Goal: Information Seeking & Learning: Learn about a topic

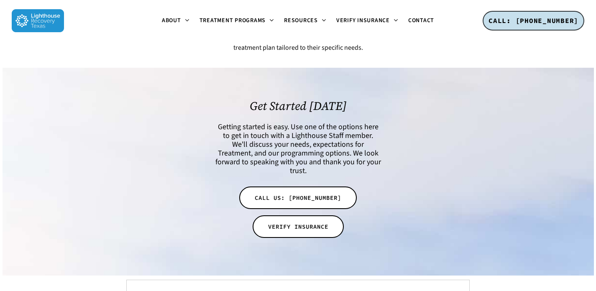
scroll to position [2596, 0]
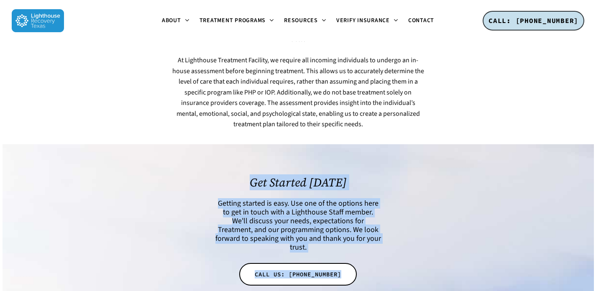
drag, startPoint x: 255, startPoint y: 111, endPoint x: 368, endPoint y: 227, distance: 162.0
click at [368, 227] on div "Get Started Today Getting started is easy. Use one of the options here to get i…" at bounding box center [298, 248] width 166 height 145
copy div "Get Started Today Getting started is easy. Use one of the options here to get i…"
click at [313, 199] on h6 "Getting started is easy. Use one of the options here to get in touch with a Lig…" at bounding box center [298, 225] width 166 height 53
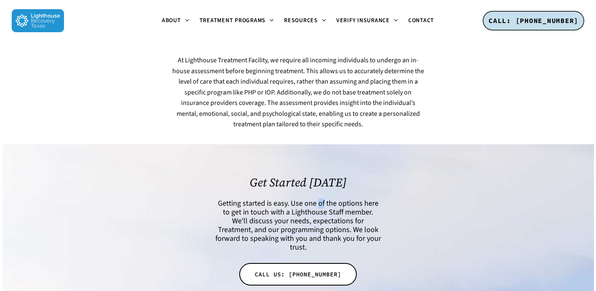
click at [313, 199] on h6 "Getting started is easy. Use one of the options here to get in touch with a Lig…" at bounding box center [298, 225] width 166 height 53
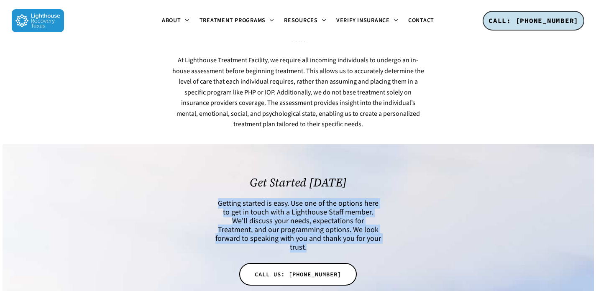
click at [313, 199] on h6 "Getting started is easy. Use one of the options here to get in touch with a Lig…" at bounding box center [298, 225] width 166 height 53
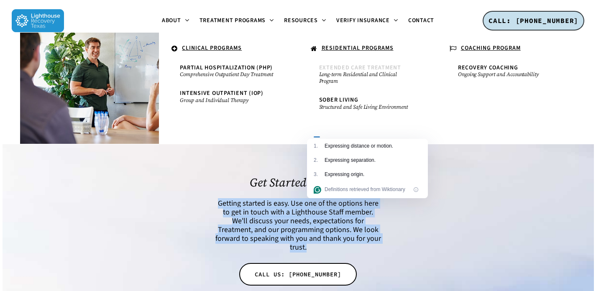
click at [344, 67] on span "Extended Care Treatment" at bounding box center [360, 68] width 82 height 8
